Goal: Transaction & Acquisition: Subscribe to service/newsletter

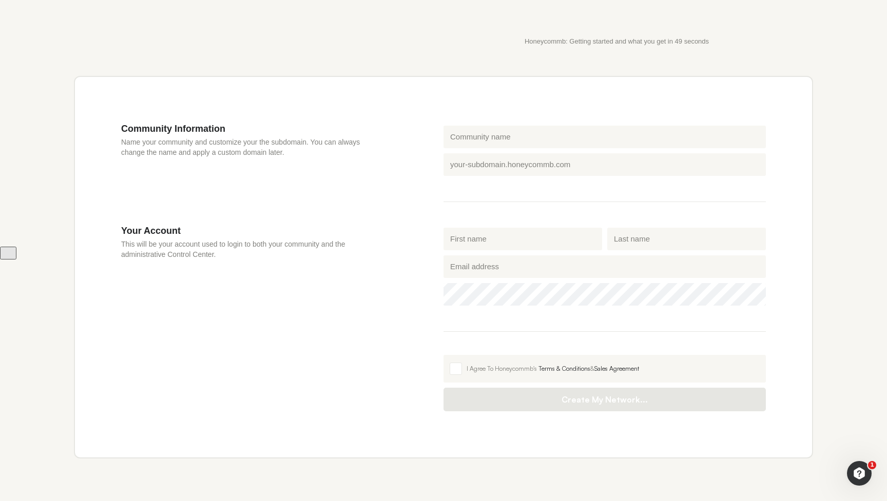
scroll to position [282, 0]
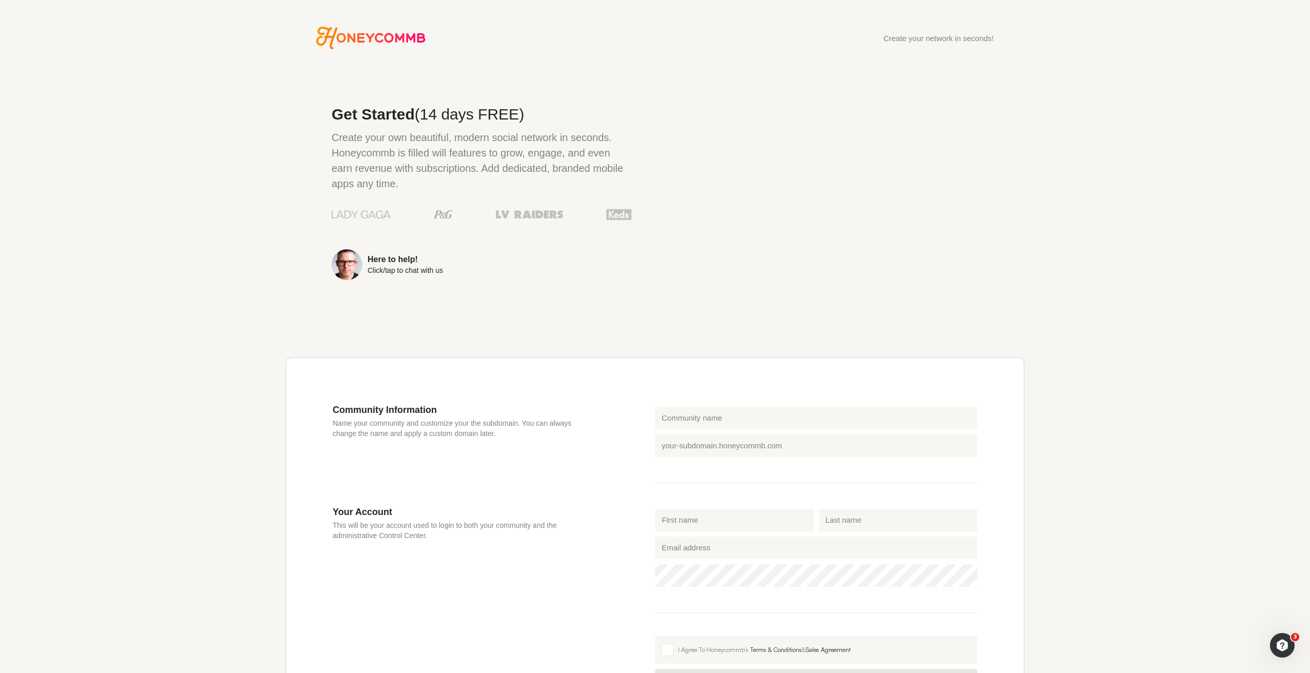
click at [204, 151] on div "Create your network in seconds! Get Started (14 days FREE) Create your own beau…" at bounding box center [655, 422] width 1310 height 790
click at [86, 73] on div "Create your network in seconds! Get Started (14 days FREE) Create your own beau…" at bounding box center [655, 422] width 1310 height 790
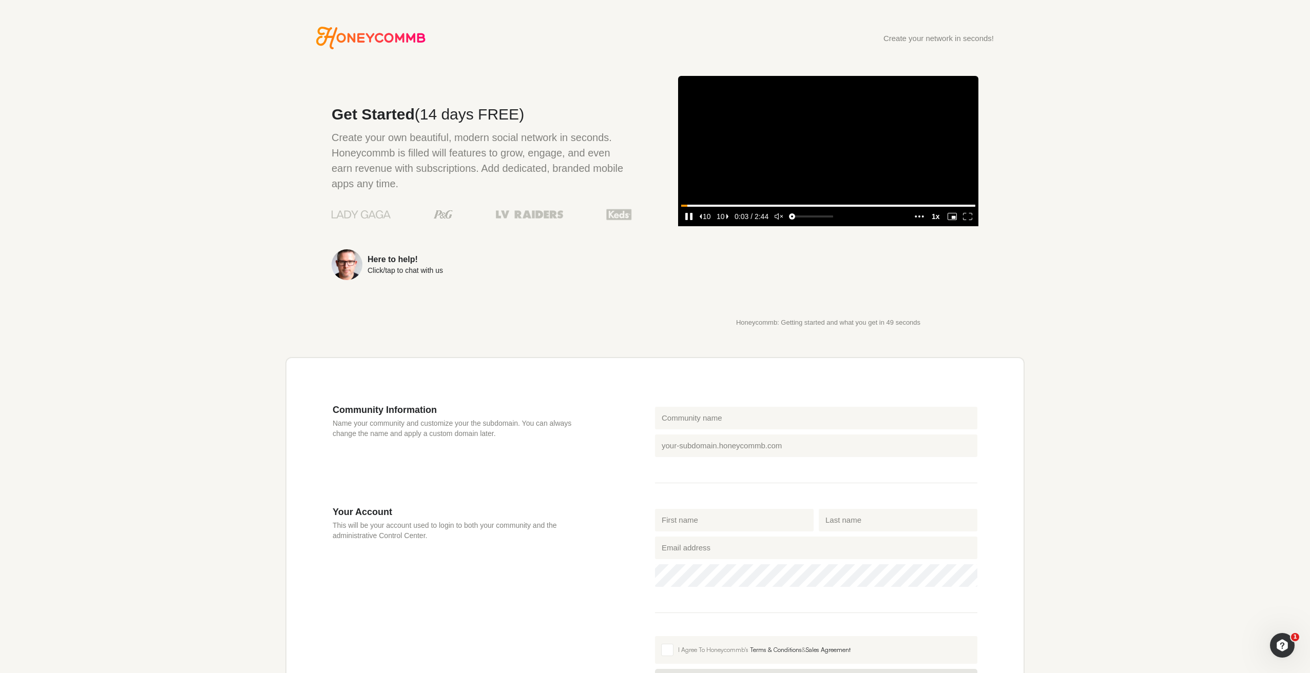
click at [852, 202] on video at bounding box center [828, 151] width 300 height 150
click at [1044, 284] on div "Create your network in seconds! Get Started (14 days FREE) Create your own beau…" at bounding box center [655, 422] width 801 height 790
click at [685, 220] on icon "play" at bounding box center [686, 216] width 3 height 7
click at [689, 223] on media-play-button "pause" at bounding box center [688, 216] width 15 height 13
click at [46, 51] on div "Create your network in seconds! Get Started (14 days FREE) Create your own beau…" at bounding box center [655, 422] width 1310 height 790
